Goal: Navigation & Orientation: Find specific page/section

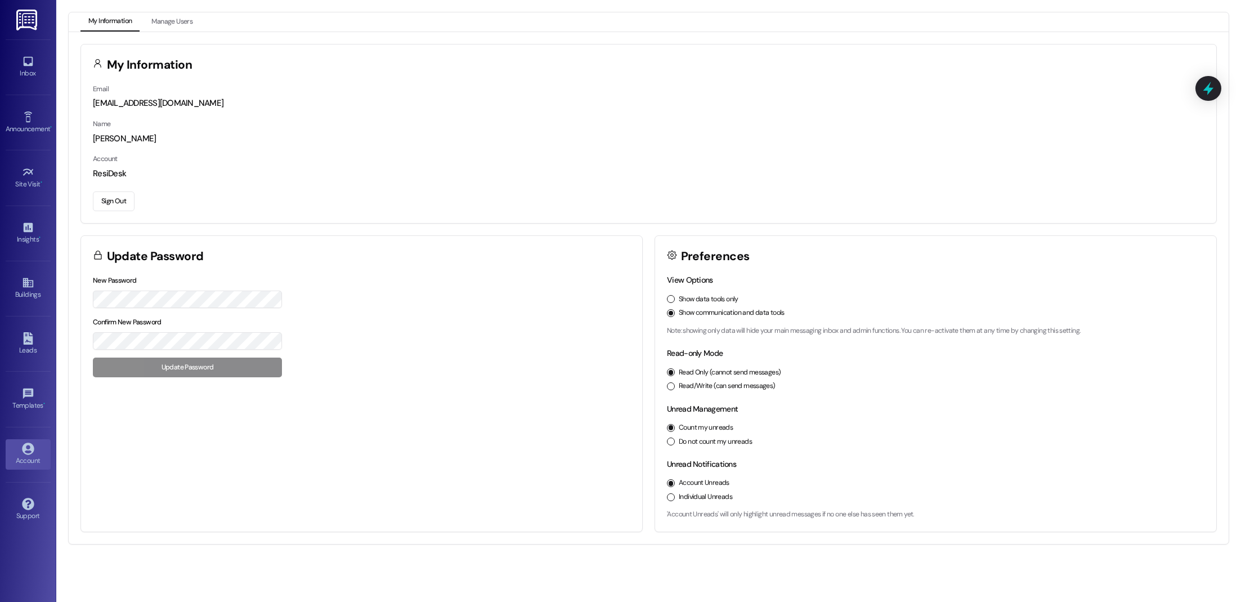
click at [736, 347] on div "Read-only Mode Read Only (cannot send messages) Read/Write (can send messages)" at bounding box center [935, 368] width 537 height 43
click at [37, 79] on link "Inbox" at bounding box center [28, 67] width 45 height 30
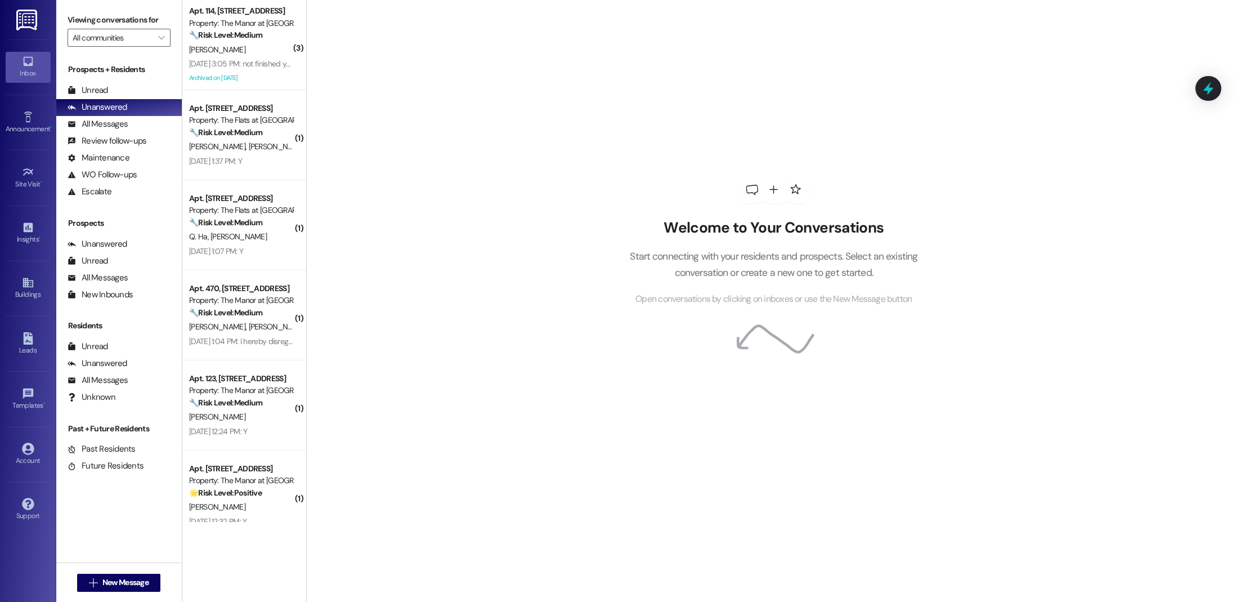
click at [30, 11] on img at bounding box center [27, 20] width 23 height 21
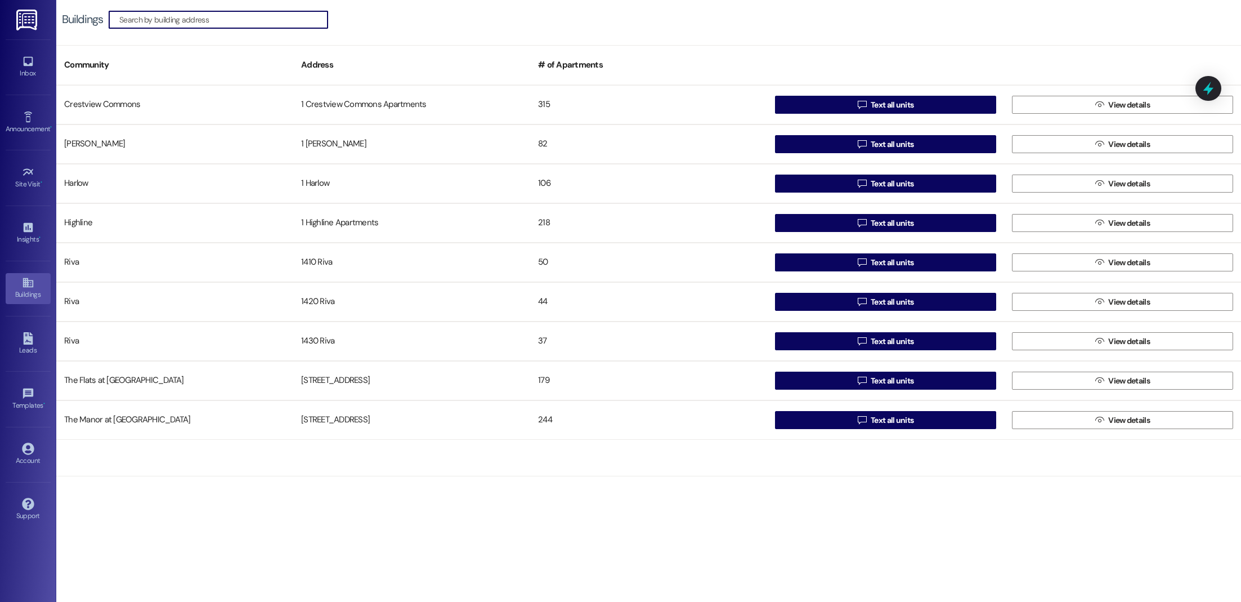
click at [692, 514] on div "Buildings  Community Address # of Apartments [GEOGRAPHIC_DATA] 1 Crestview Com…" at bounding box center [648, 301] width 1185 height 602
click at [27, 338] on icon at bounding box center [28, 338] width 12 height 12
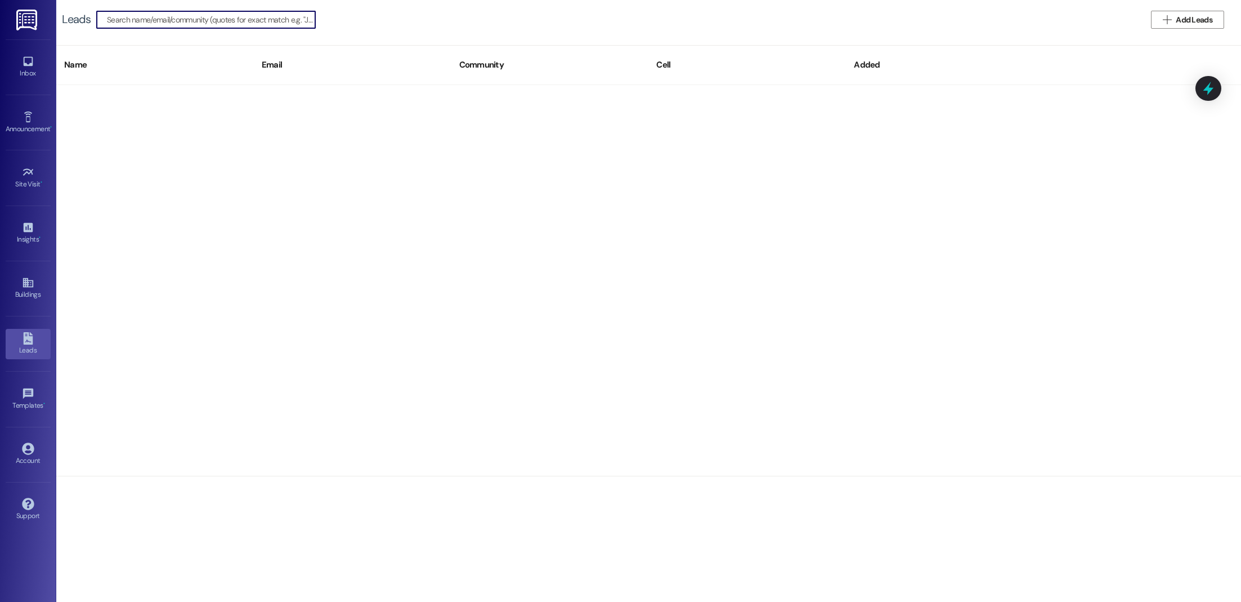
click at [24, 51] on div "Inbox Go to Inbox" at bounding box center [28, 66] width 45 height 55
click at [29, 62] on icon at bounding box center [28, 61] width 12 height 12
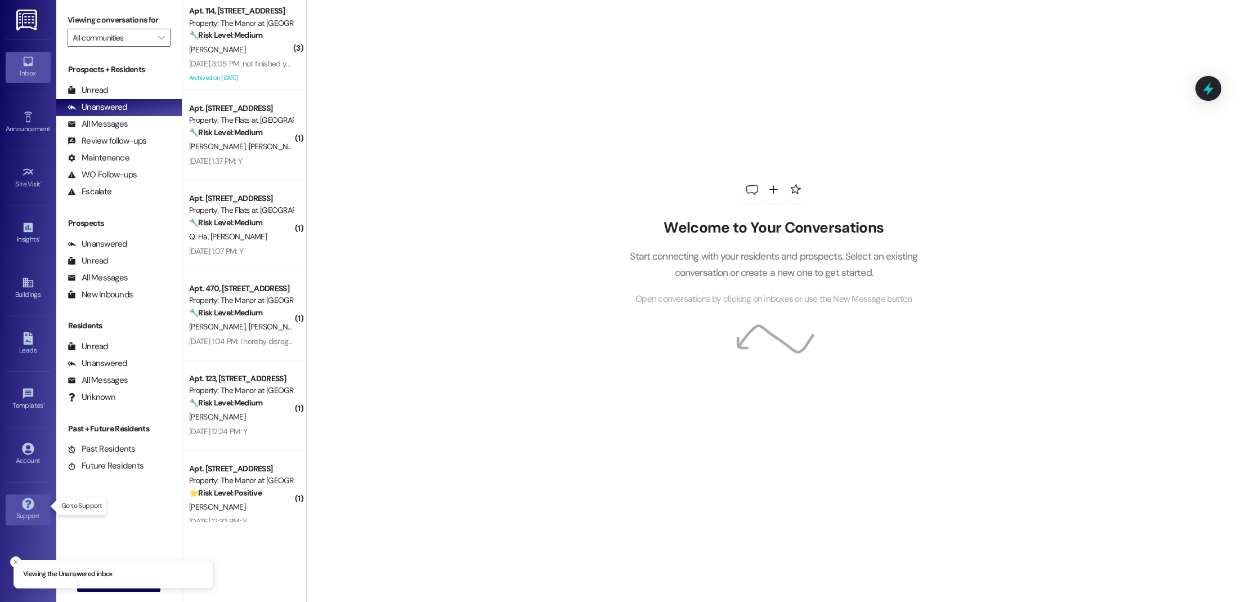
click at [27, 510] on div "Support" at bounding box center [28, 515] width 56 height 11
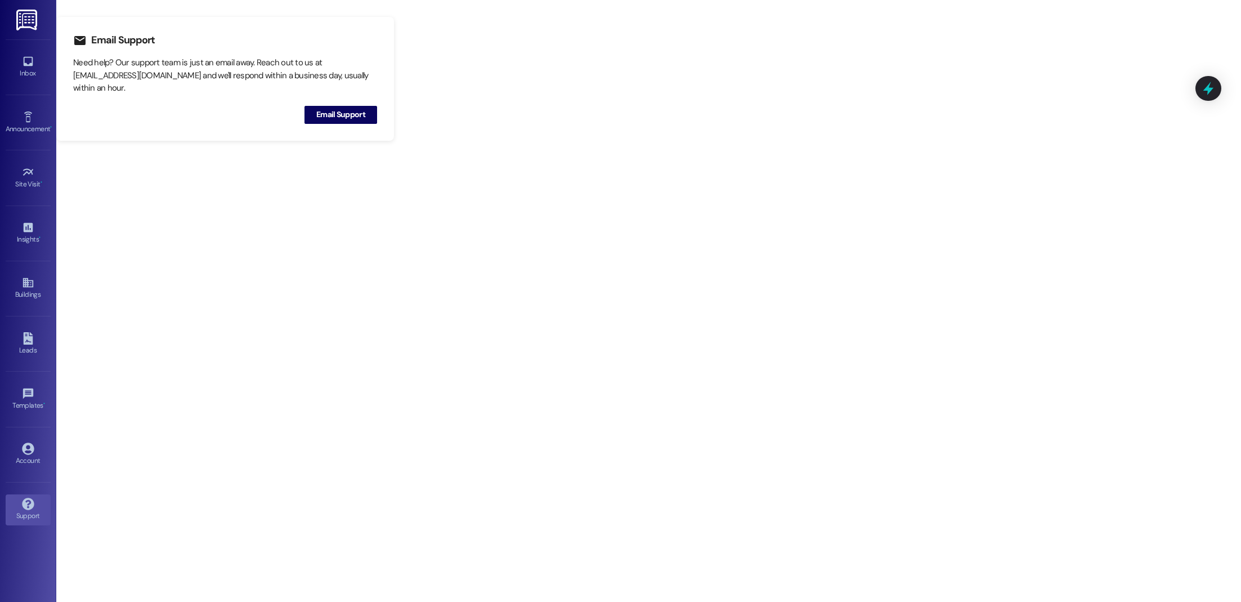
drag, startPoint x: 419, startPoint y: 257, endPoint x: 352, endPoint y: 147, distance: 128.6
click at [418, 255] on div "Email Support Need help? Our support team is just an email away. Reach out to u…" at bounding box center [648, 301] width 1185 height 602
click at [27, 71] on div "Inbox" at bounding box center [28, 73] width 56 height 11
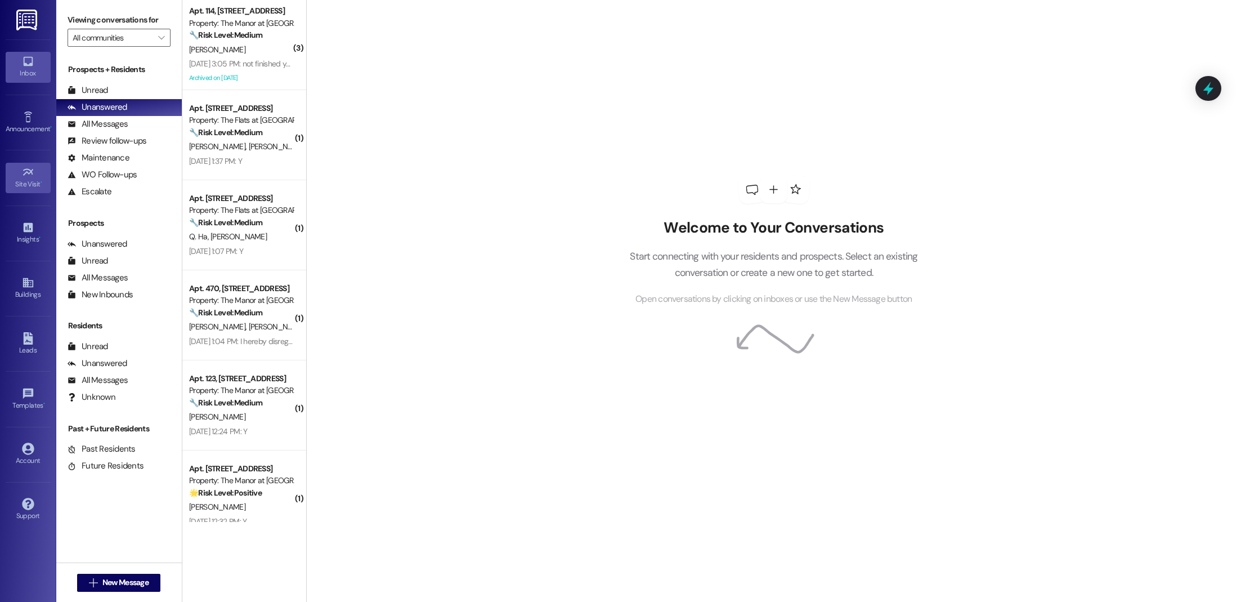
click at [24, 182] on div "Site Visit •" at bounding box center [28, 183] width 56 height 11
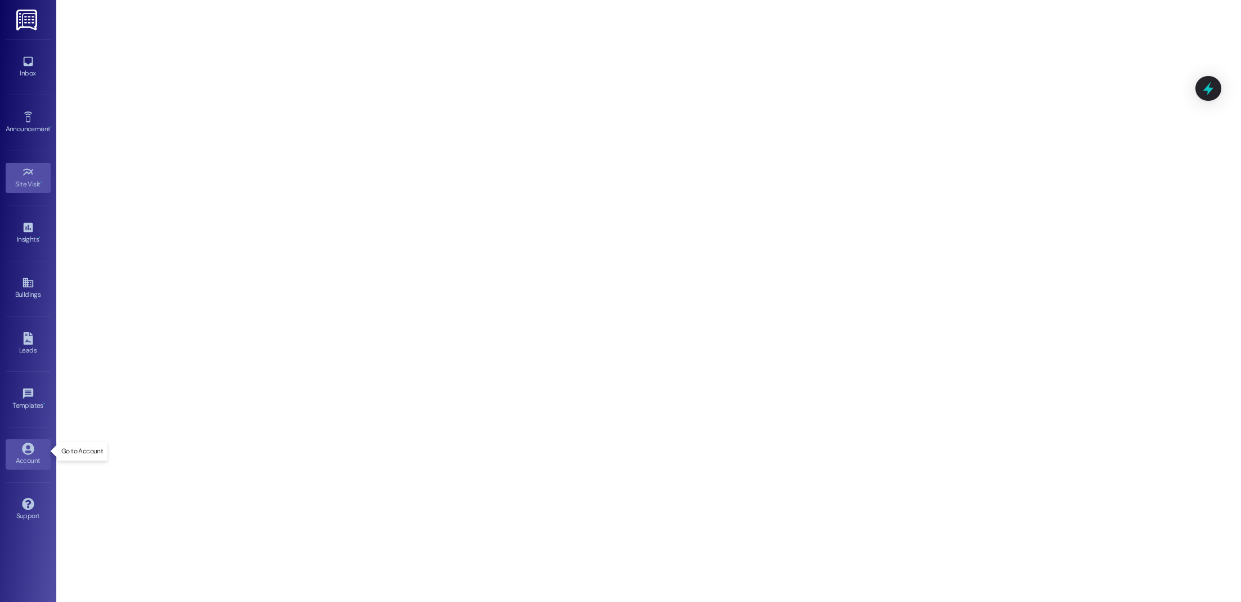
click at [22, 455] on div "Account" at bounding box center [28, 460] width 56 height 11
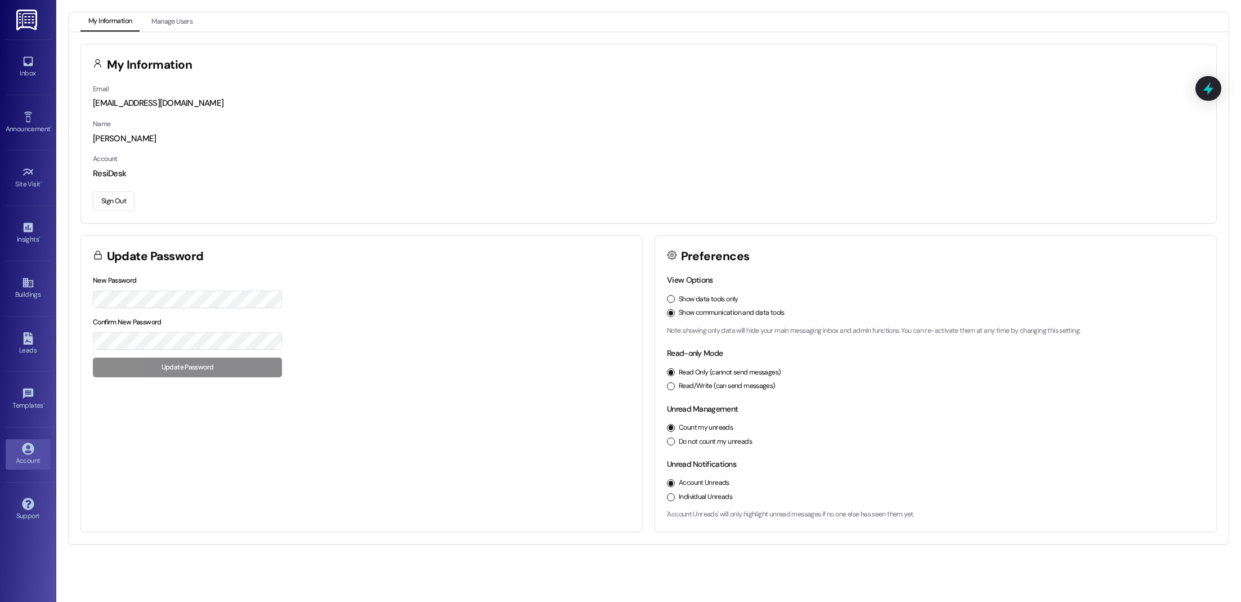
click at [102, 201] on button "Sign Out" at bounding box center [114, 201] width 42 height 20
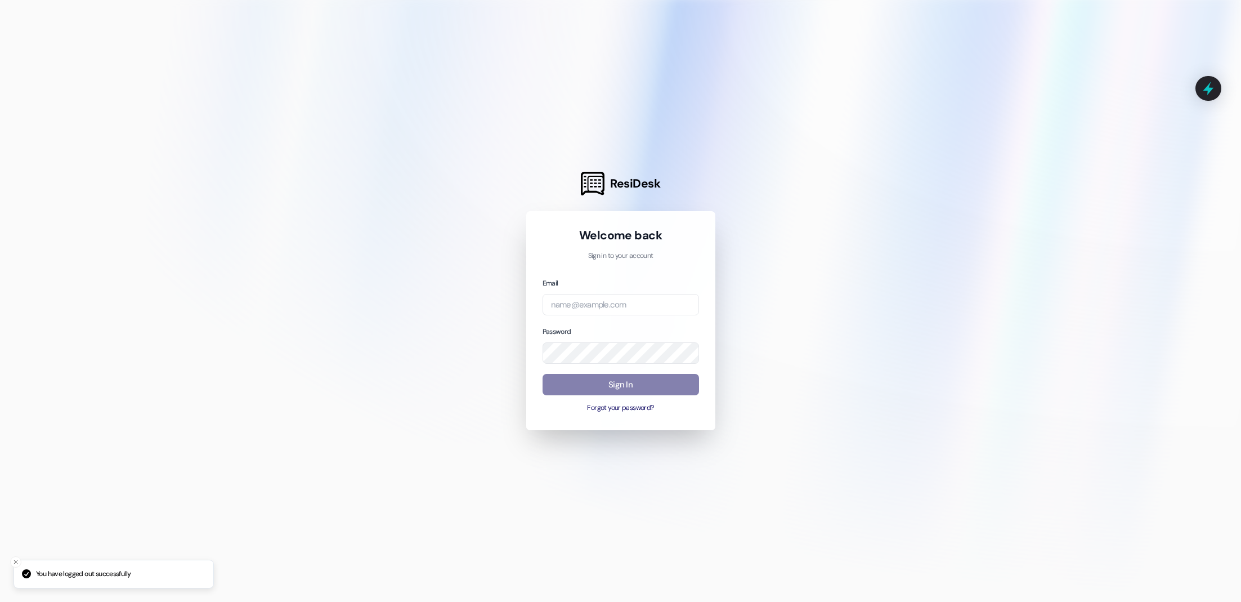
click at [579, 317] on div "Email Password Sign In Forgot your password?" at bounding box center [621, 345] width 156 height 137
click at [589, 304] on input "email" at bounding box center [621, 305] width 156 height 22
type input "automated-surveys-a.-c.-[PERSON_NAME].-c.-[PERSON_NAME][URL]"
